Goal: Transaction & Acquisition: Purchase product/service

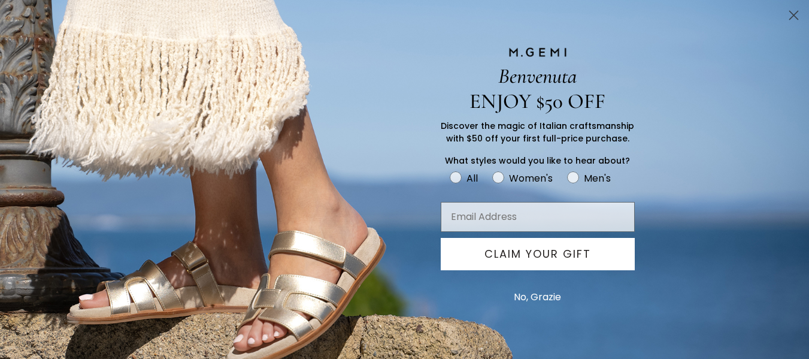
click at [795, 13] on icon "Close dialog" at bounding box center [793, 15] width 8 height 8
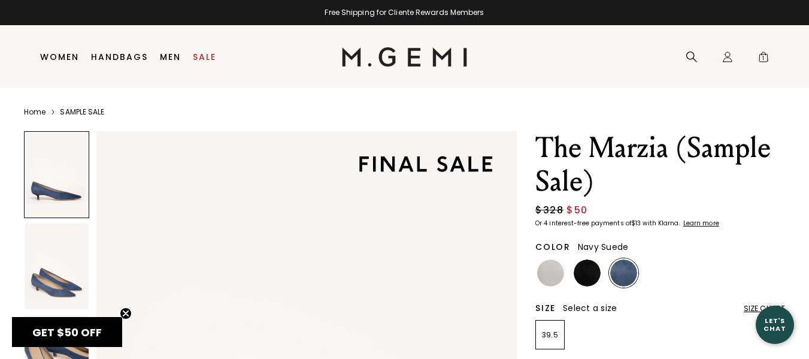
click at [78, 114] on link "SAMPLE SALE" at bounding box center [82, 112] width 44 height 10
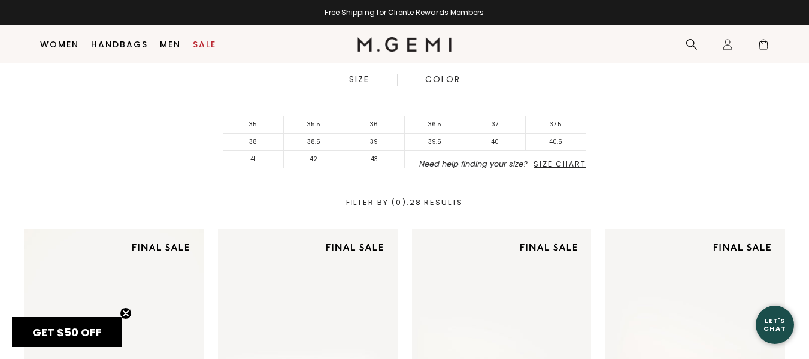
scroll to position [314, 0]
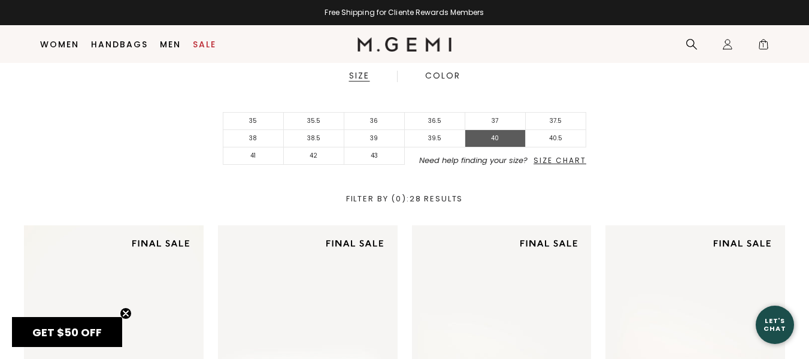
click at [497, 140] on li "40" at bounding box center [495, 138] width 60 height 17
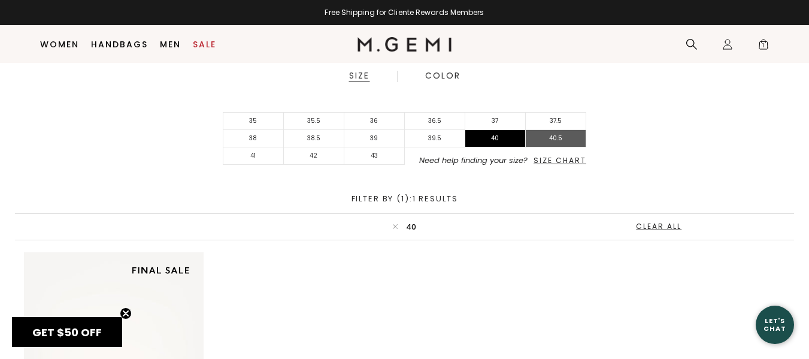
click at [567, 140] on li "40.5" at bounding box center [556, 138] width 60 height 17
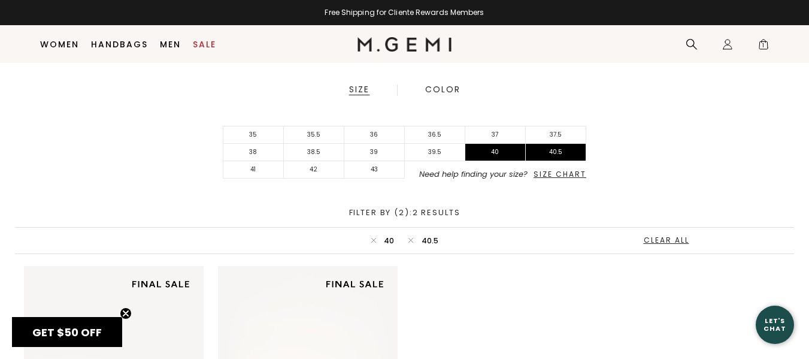
scroll to position [294, 0]
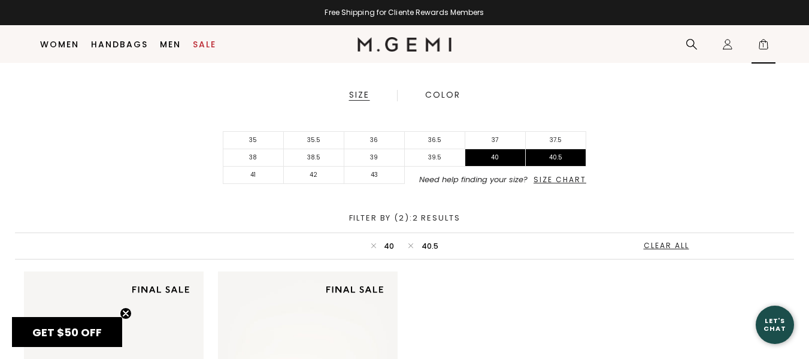
click at [763, 45] on span "1" at bounding box center [763, 47] width 12 height 12
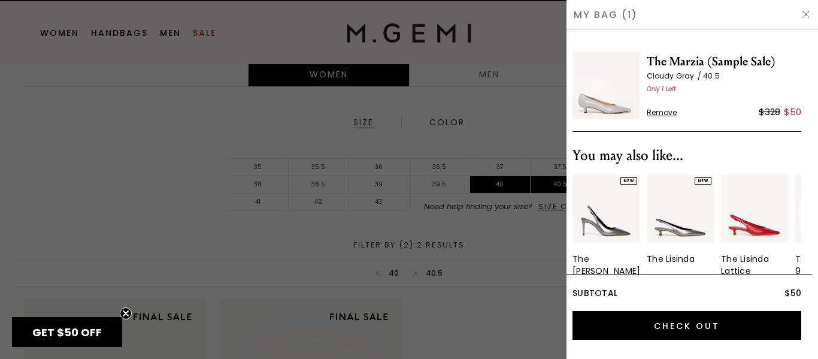
scroll to position [0, 0]
click at [531, 92] on div at bounding box center [409, 179] width 818 height 359
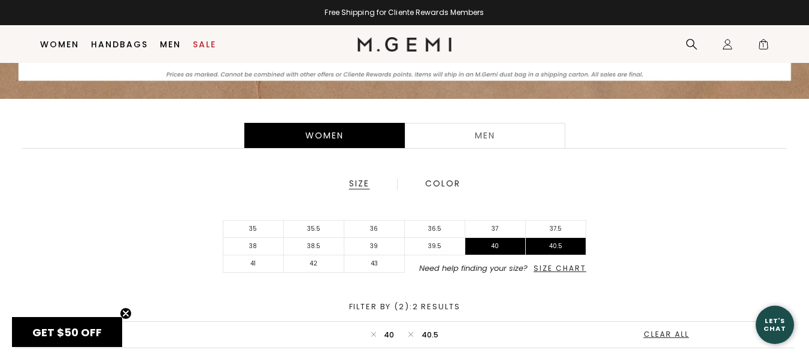
scroll to position [195, 0]
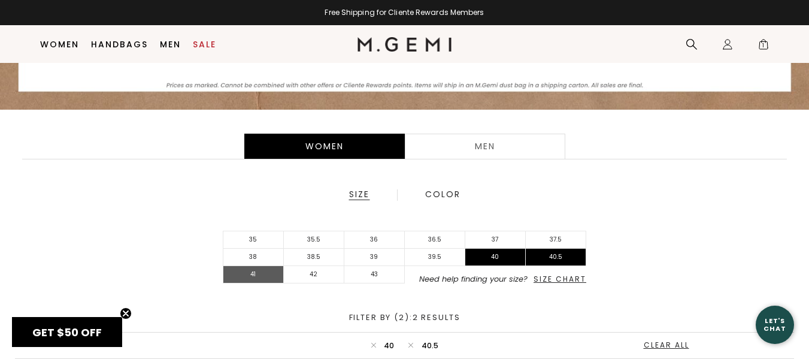
click at [269, 272] on li "41" at bounding box center [253, 274] width 60 height 17
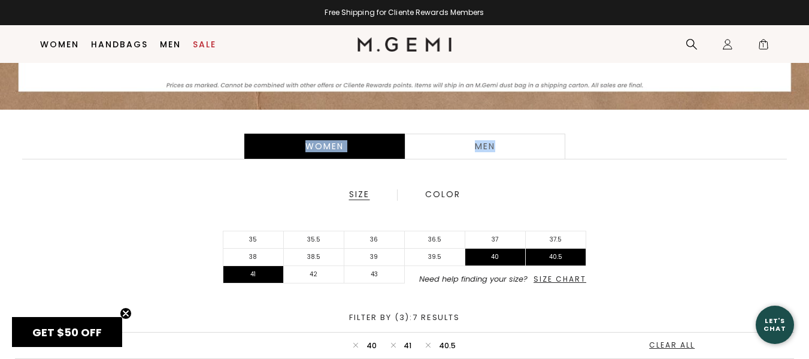
drag, startPoint x: 807, startPoint y: 79, endPoint x: 812, endPoint y: 128, distance: 49.3
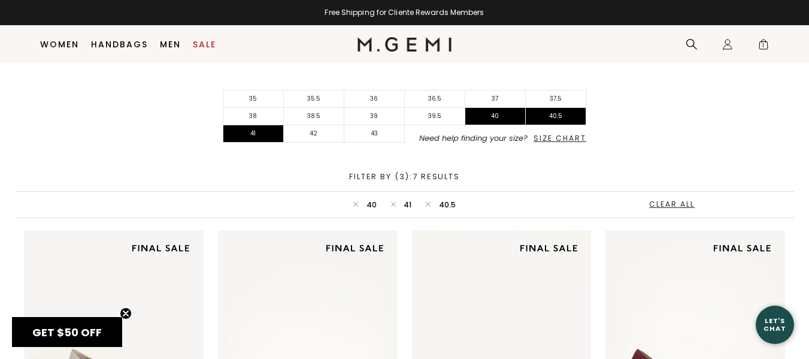
scroll to position [452, 0]
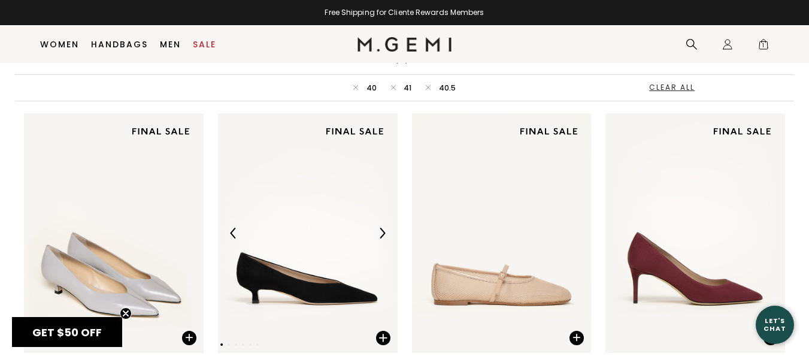
click at [322, 239] on div at bounding box center [308, 232] width 180 height 19
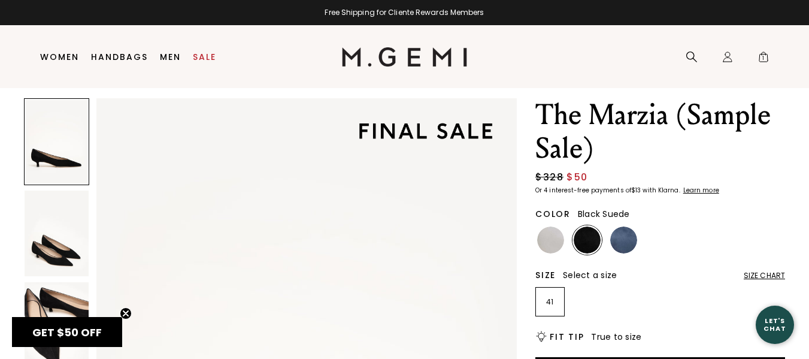
scroll to position [34, 0]
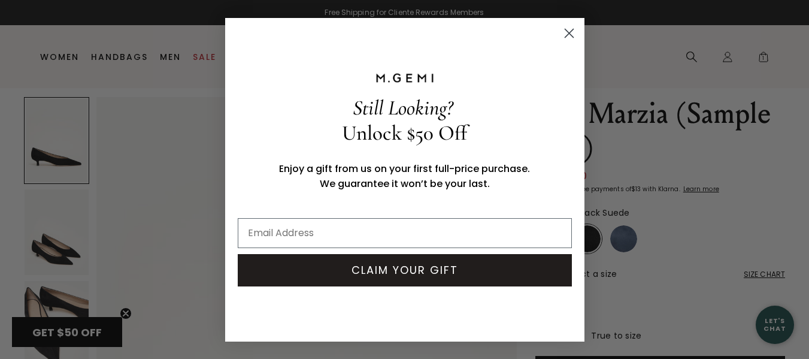
click at [565, 35] on circle "Close dialog" at bounding box center [568, 33] width 20 height 20
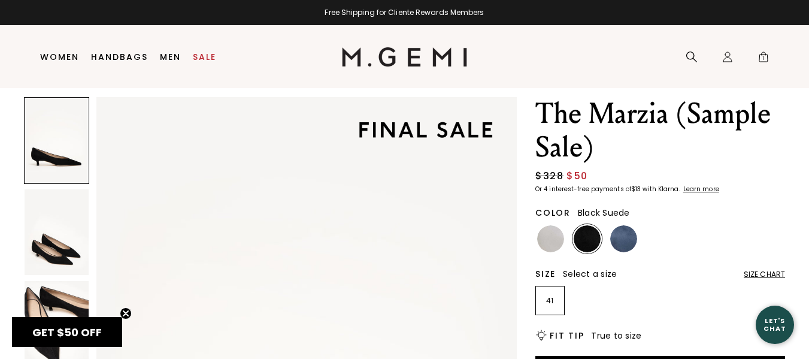
scroll to position [0, 0]
